Goal: Task Accomplishment & Management: Manage account settings

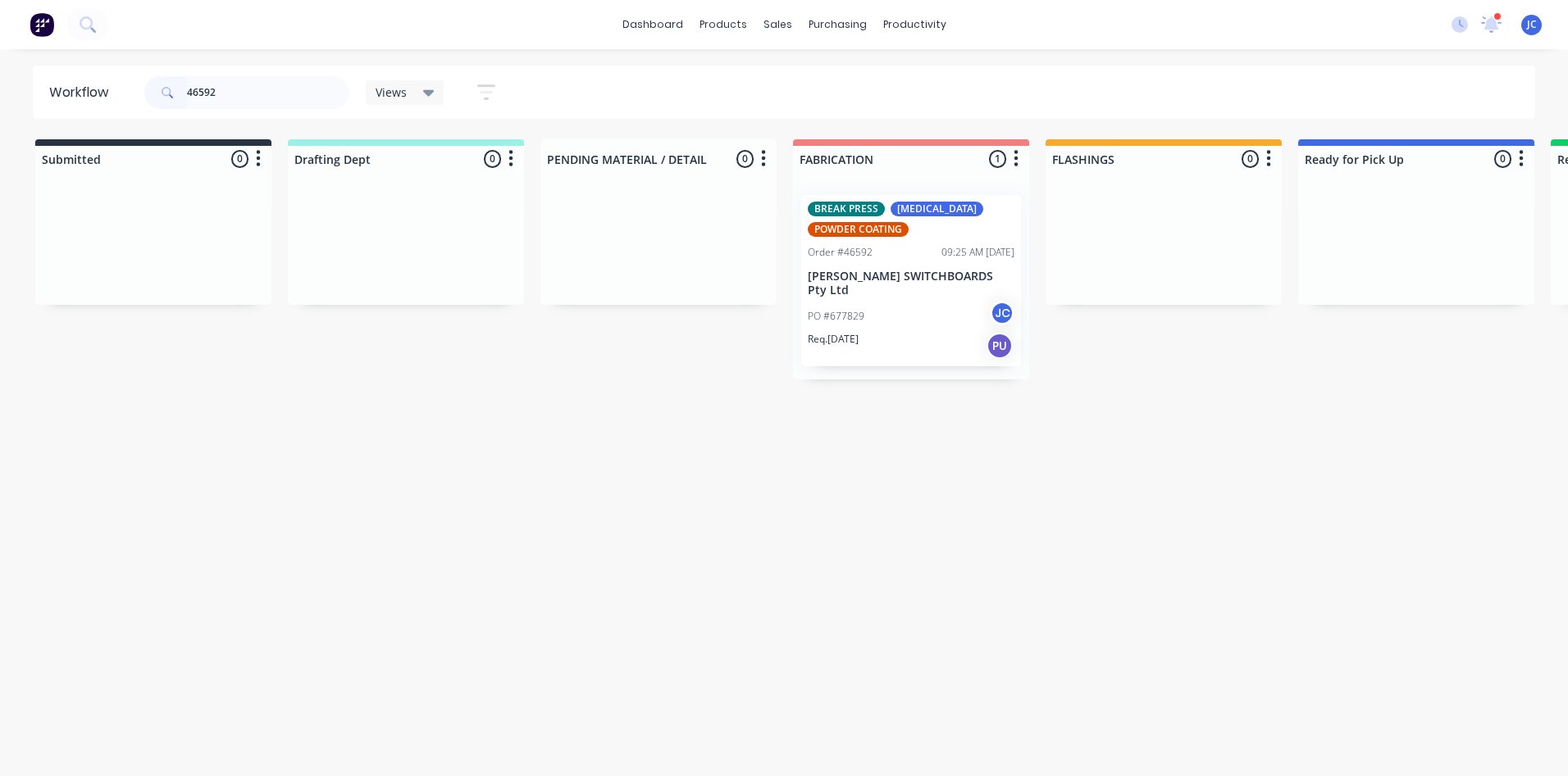
drag, startPoint x: 227, startPoint y: 85, endPoint x: 167, endPoint y: 92, distance: 60.4
click at [165, 92] on div "46592" at bounding box center [246, 92] width 205 height 33
type input "4"
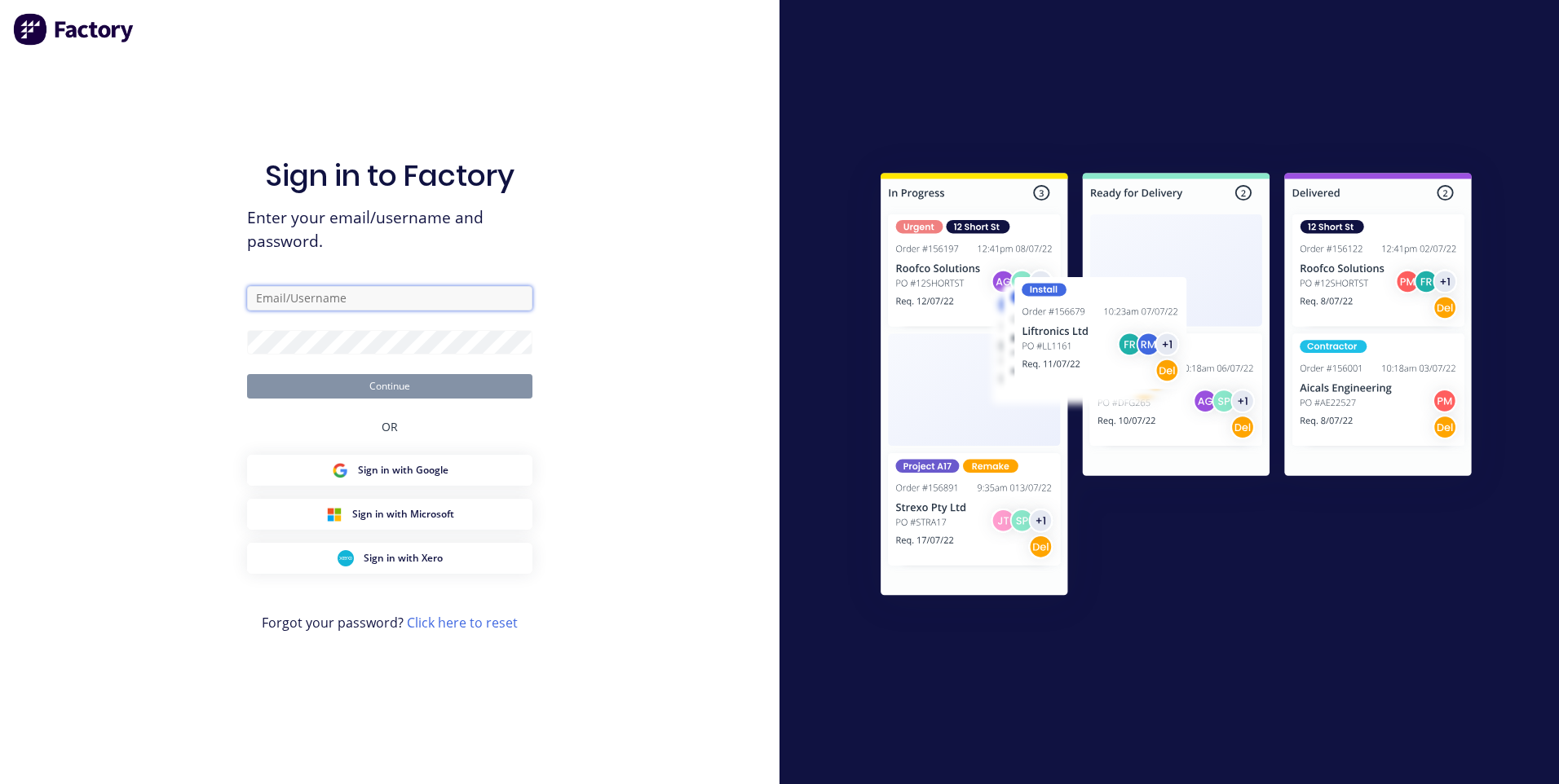
type input "[EMAIL_ADDRESS][DOMAIN_NAME]"
click at [415, 379] on button "Continue" at bounding box center [390, 387] width 286 height 25
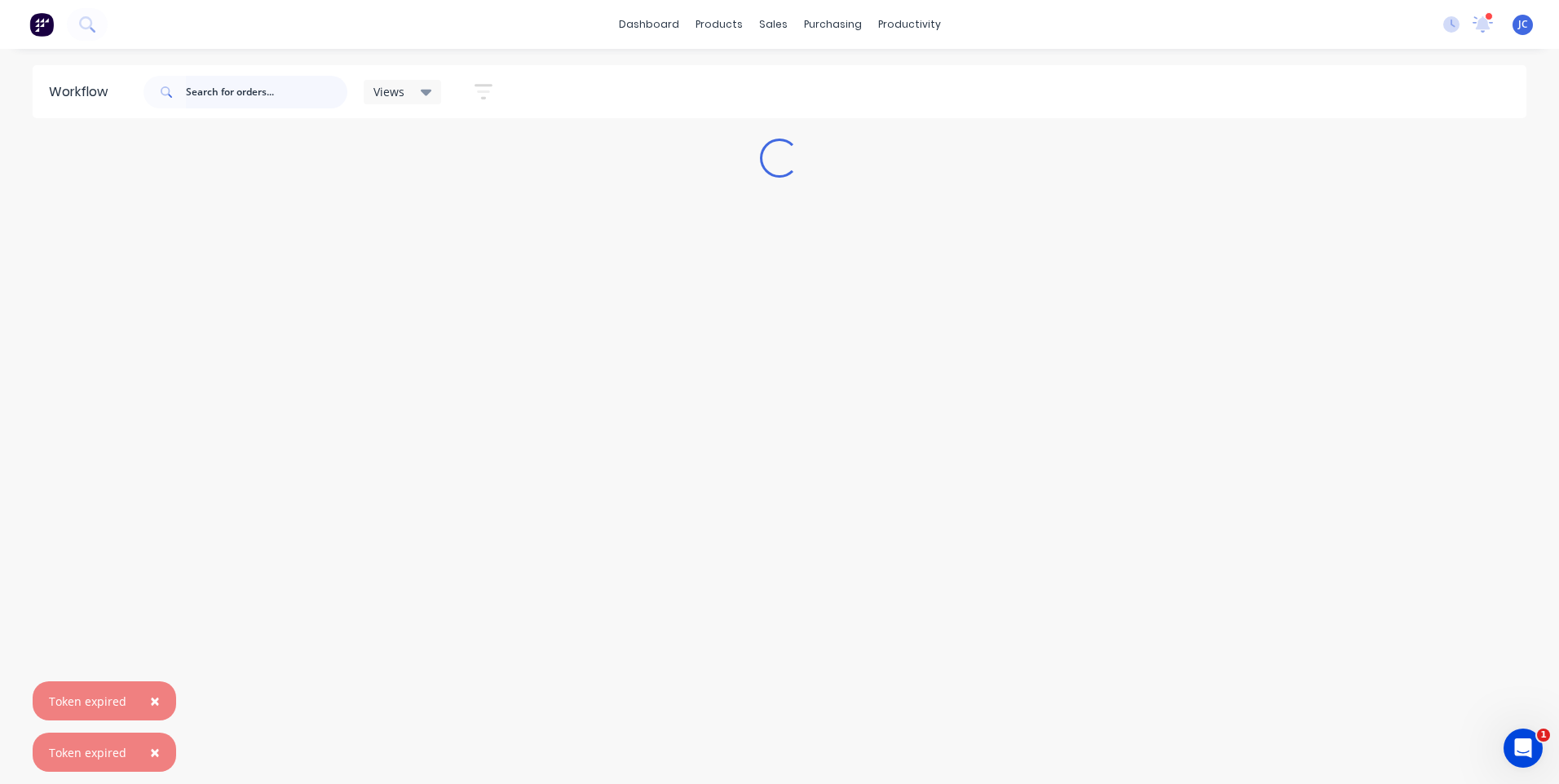
click at [209, 92] on input "text" at bounding box center [267, 92] width 161 height 32
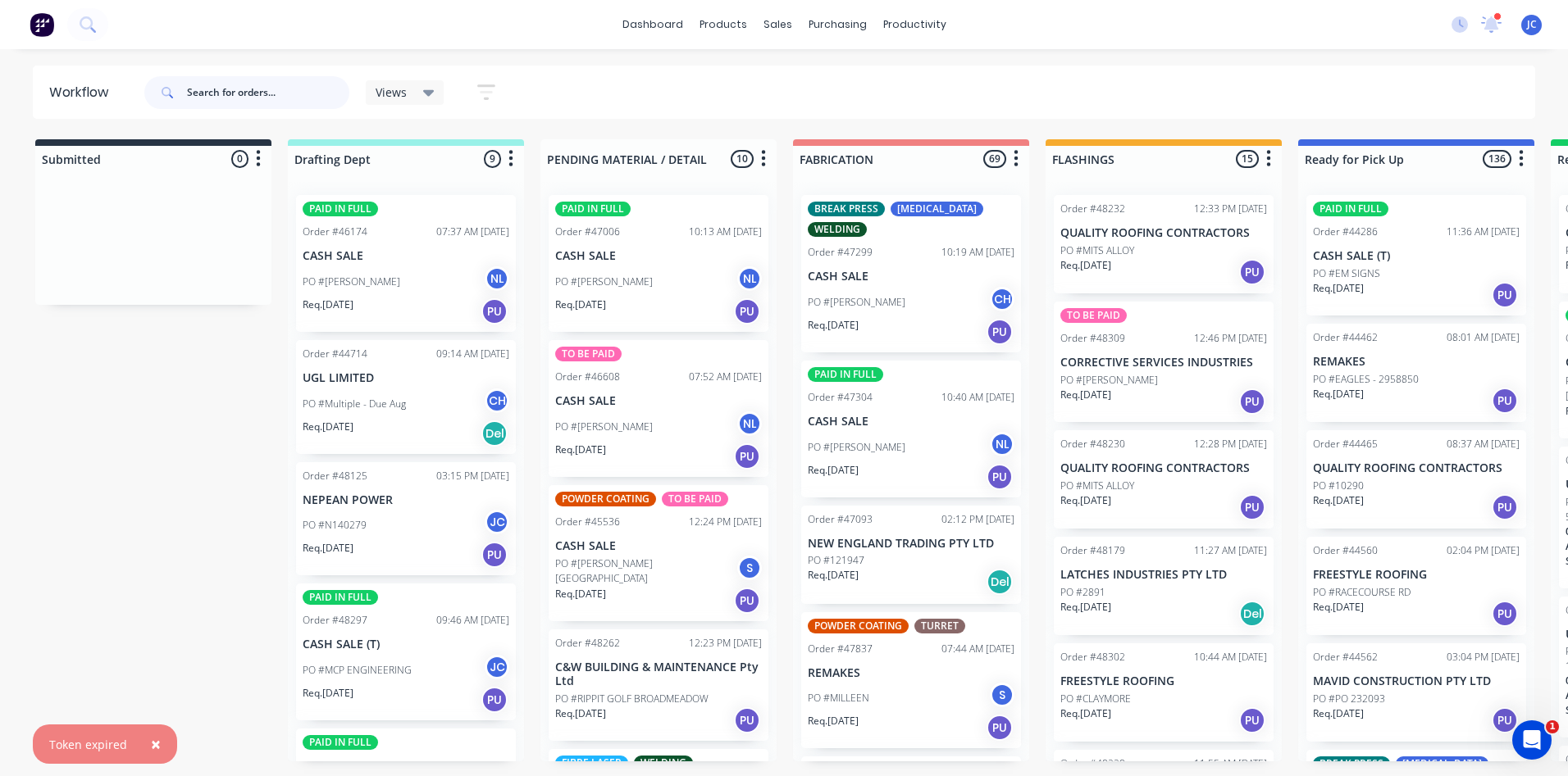
click at [234, 91] on input "text" at bounding box center [268, 92] width 162 height 33
type input "48297"
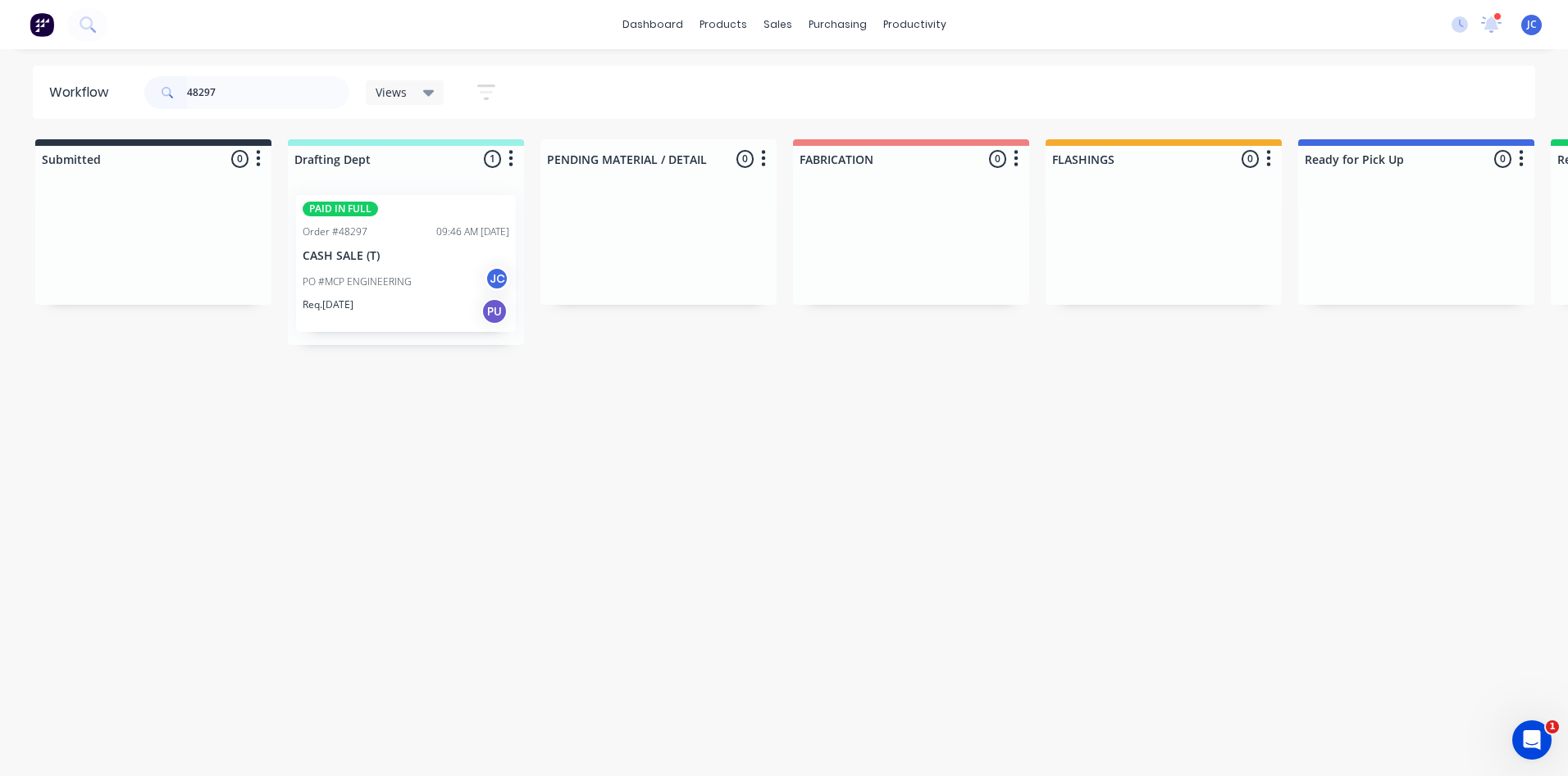
click at [416, 221] on div "PAID IN FULL Order #48297 09:46 AM [DATE] CASH SALE (T) PO #MCP ENGINEERING JC …" at bounding box center [405, 263] width 220 height 137
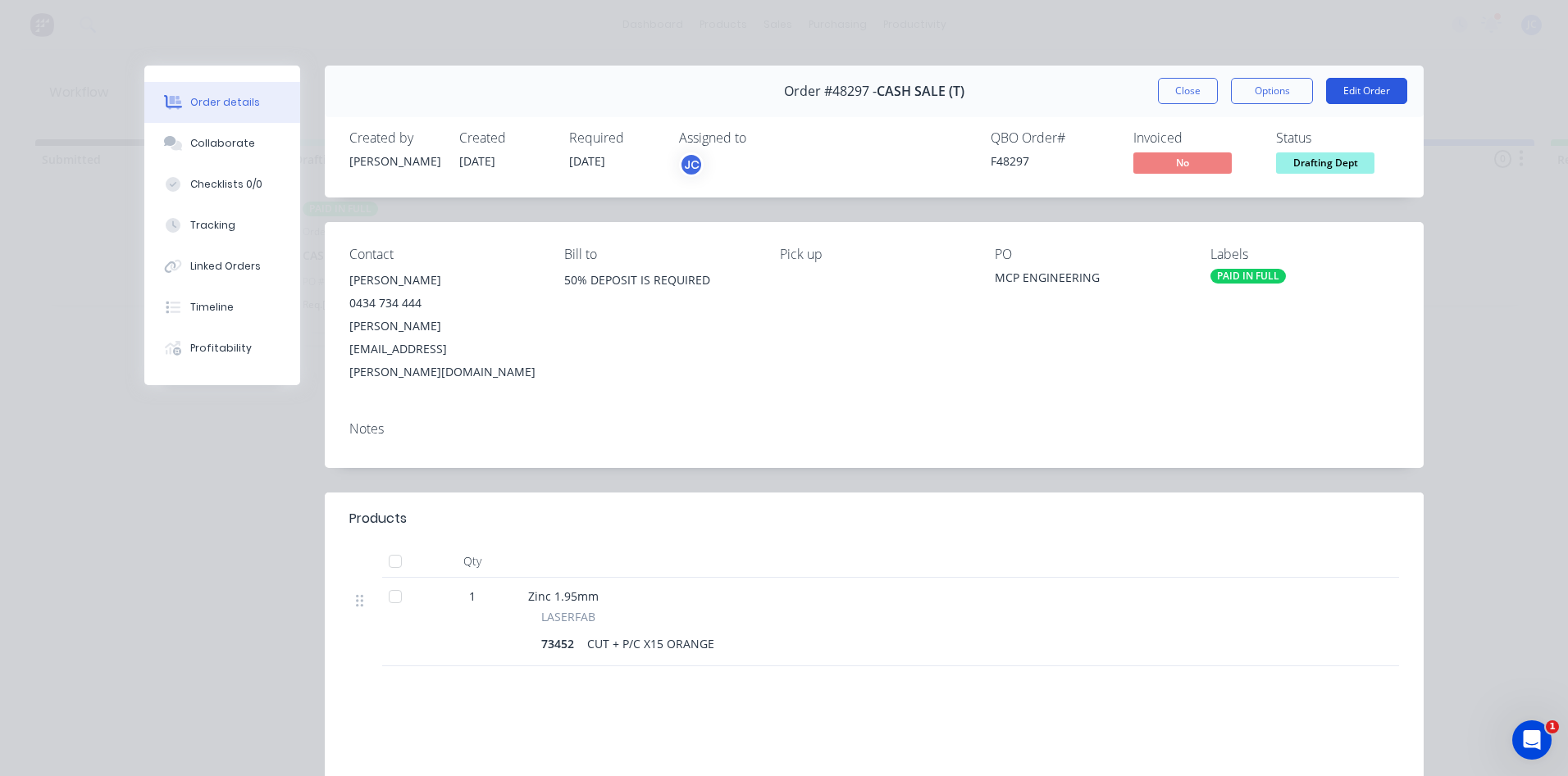
click at [1354, 90] on button "Edit Order" at bounding box center [1366, 90] width 82 height 26
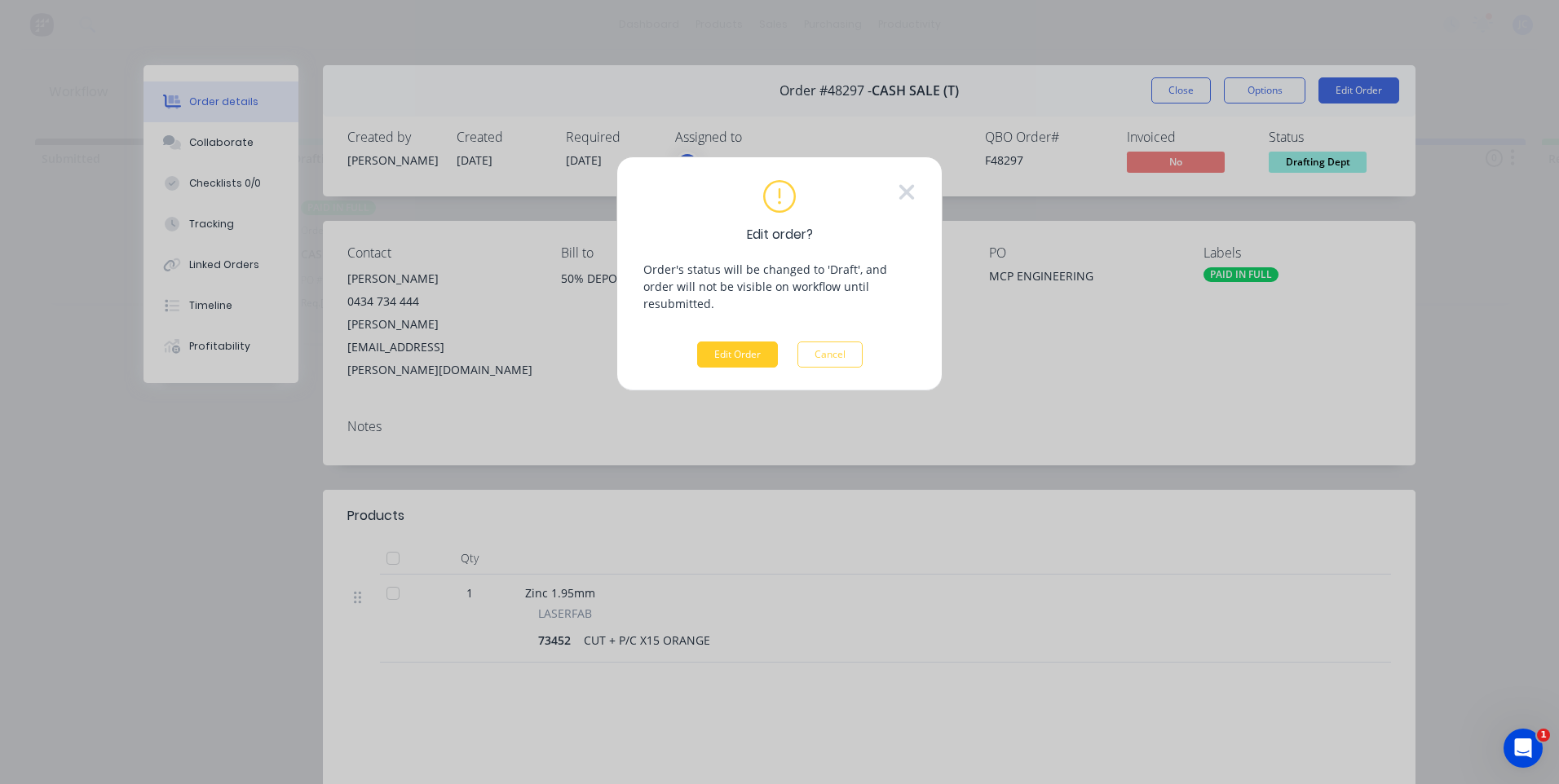
click at [743, 342] on button "Edit Order" at bounding box center [737, 354] width 81 height 26
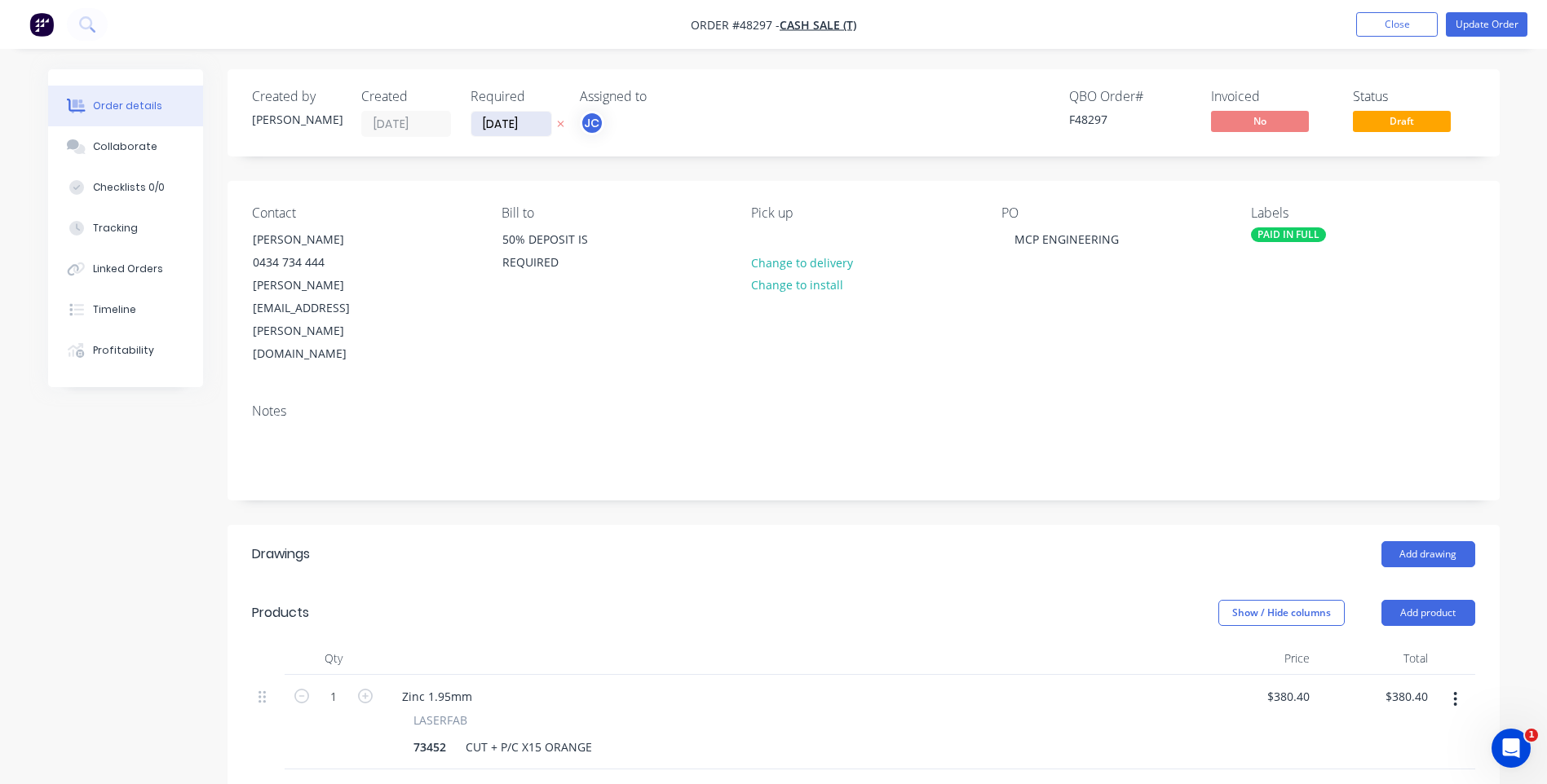
click at [500, 119] on input "[DATE]" at bounding box center [511, 124] width 80 height 25
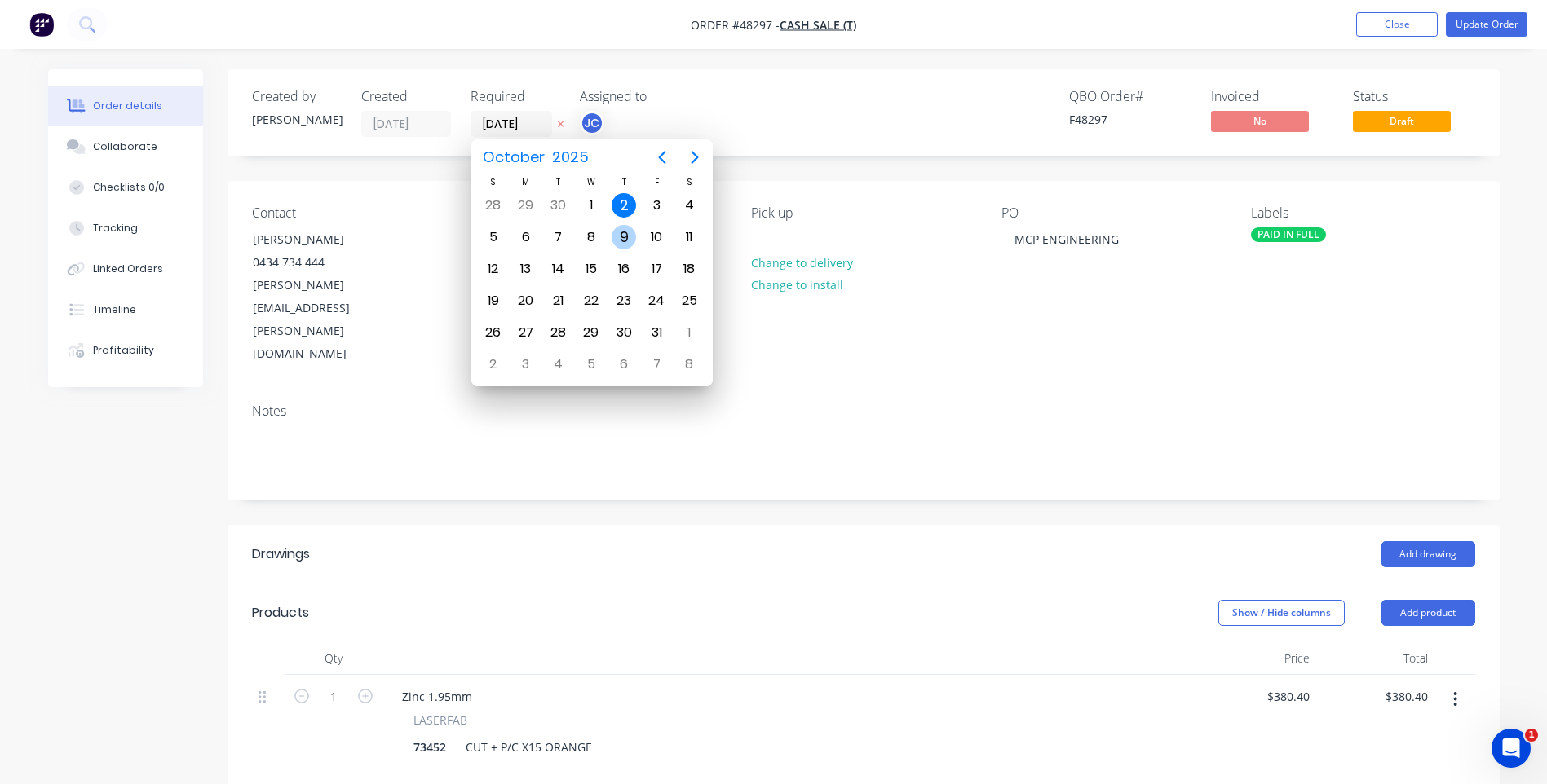
click at [622, 238] on div "9" at bounding box center [624, 238] width 25 height 25
type input "[DATE]"
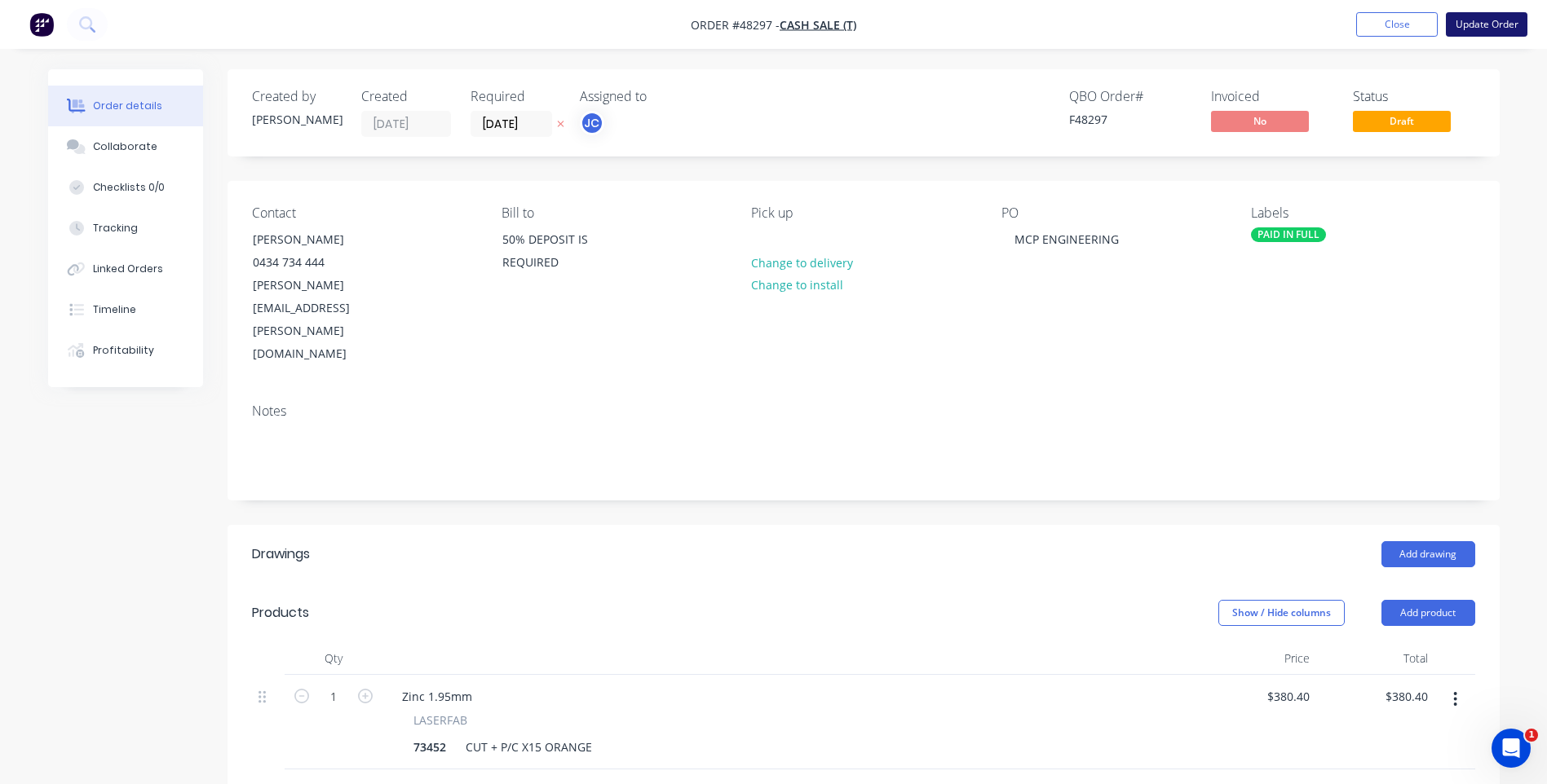
click at [1492, 26] on button "Update Order" at bounding box center [1487, 25] width 81 height 25
